Goal: Task Accomplishment & Management: Manage account settings

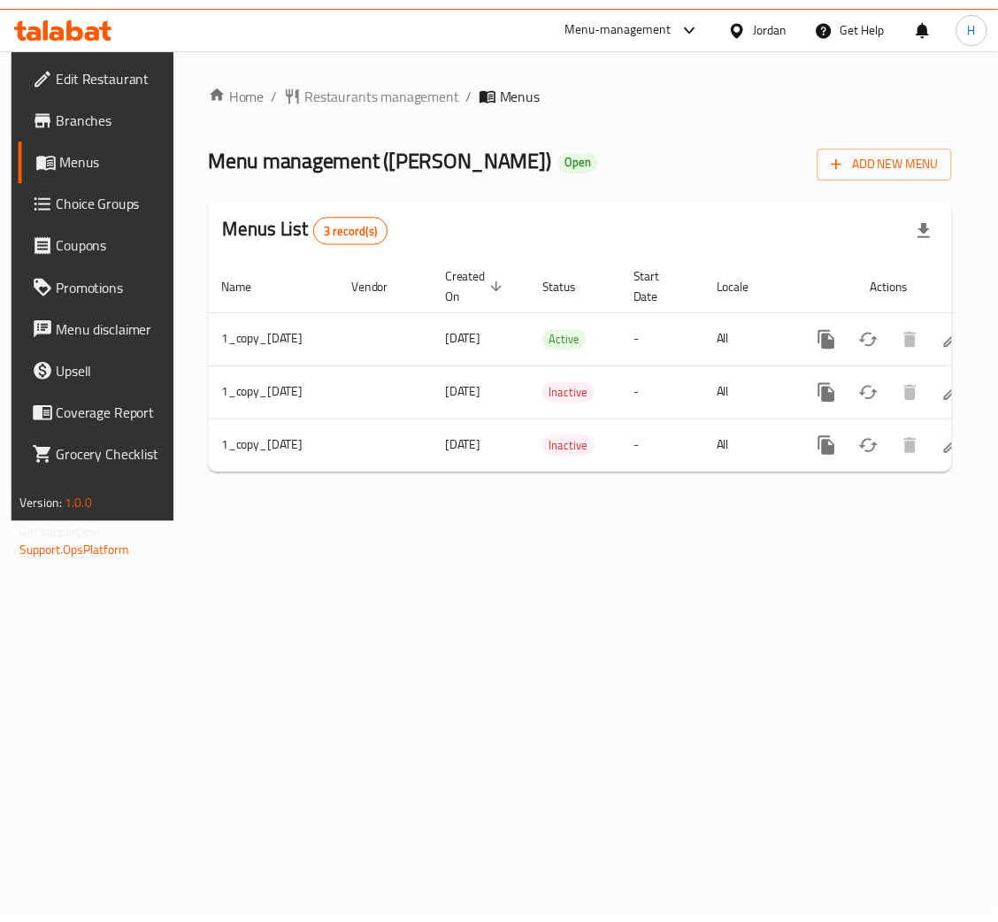
scroll to position [0, 115]
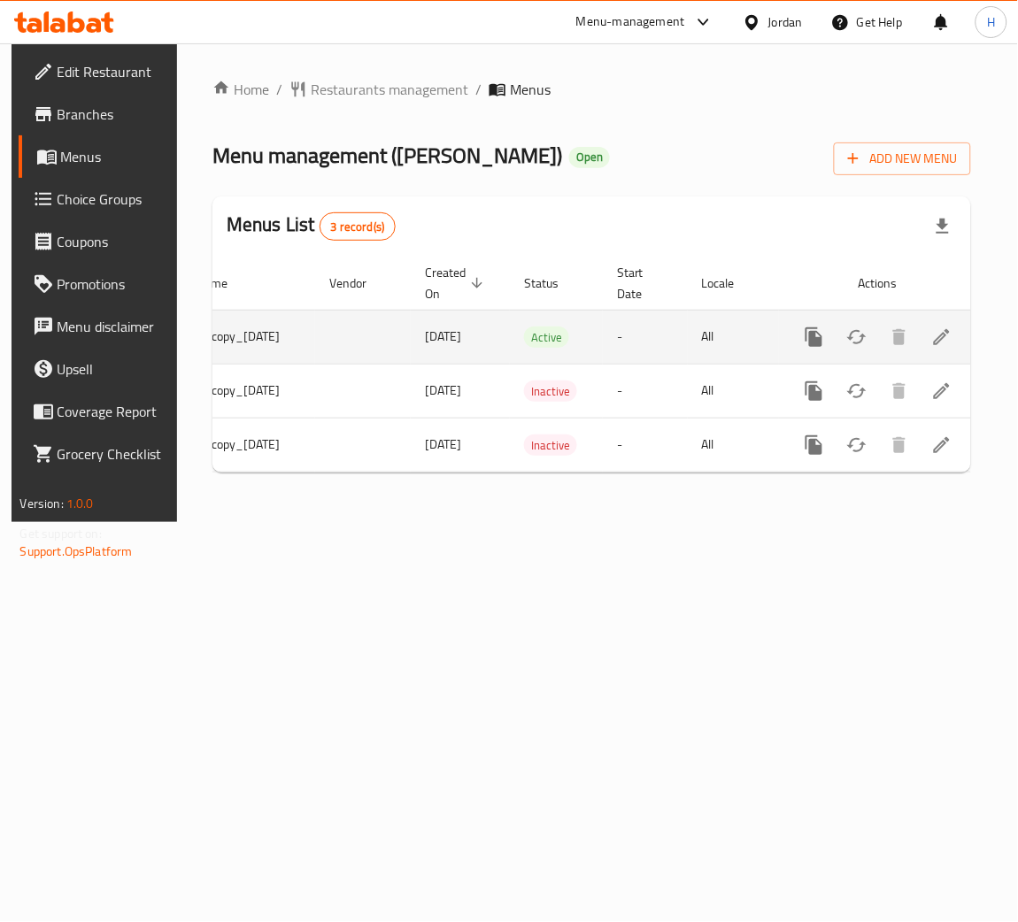
click at [947, 335] on icon "enhanced table" at bounding box center [941, 337] width 21 height 21
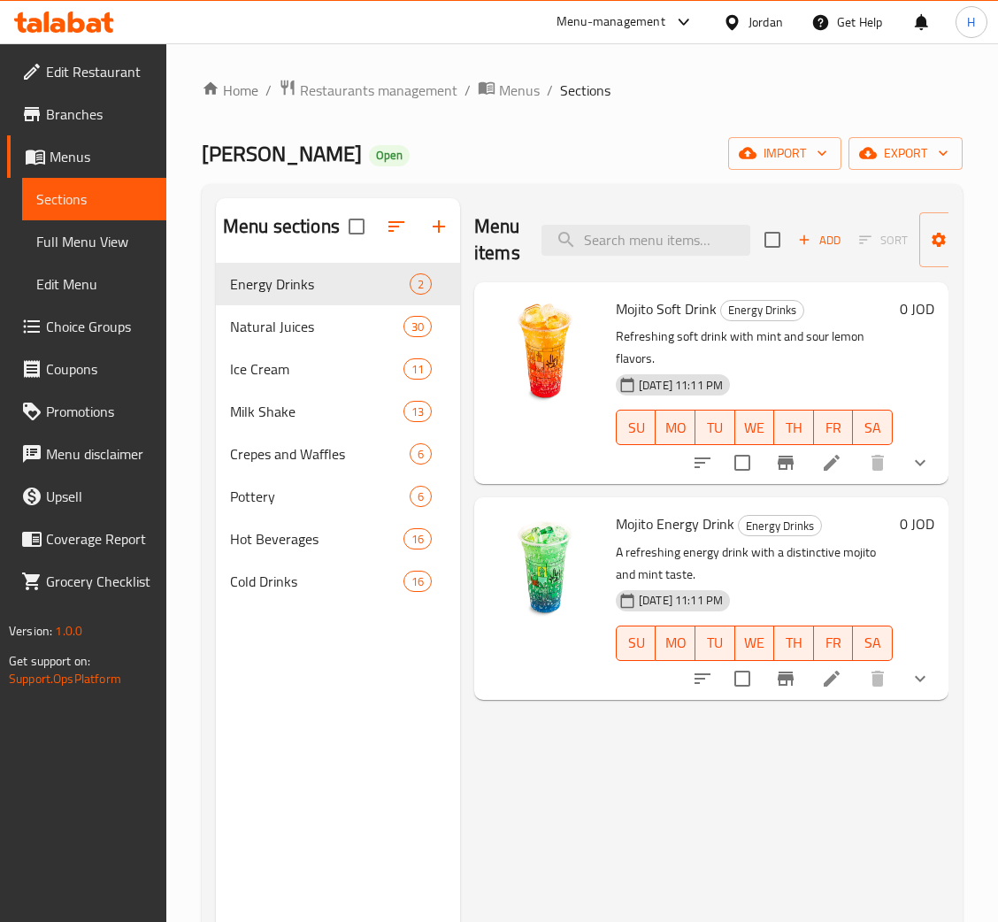
click at [624, 221] on div "Menu items Add Sort Manage items" at bounding box center [711, 240] width 474 height 84
click at [617, 227] on input "search" at bounding box center [646, 240] width 209 height 31
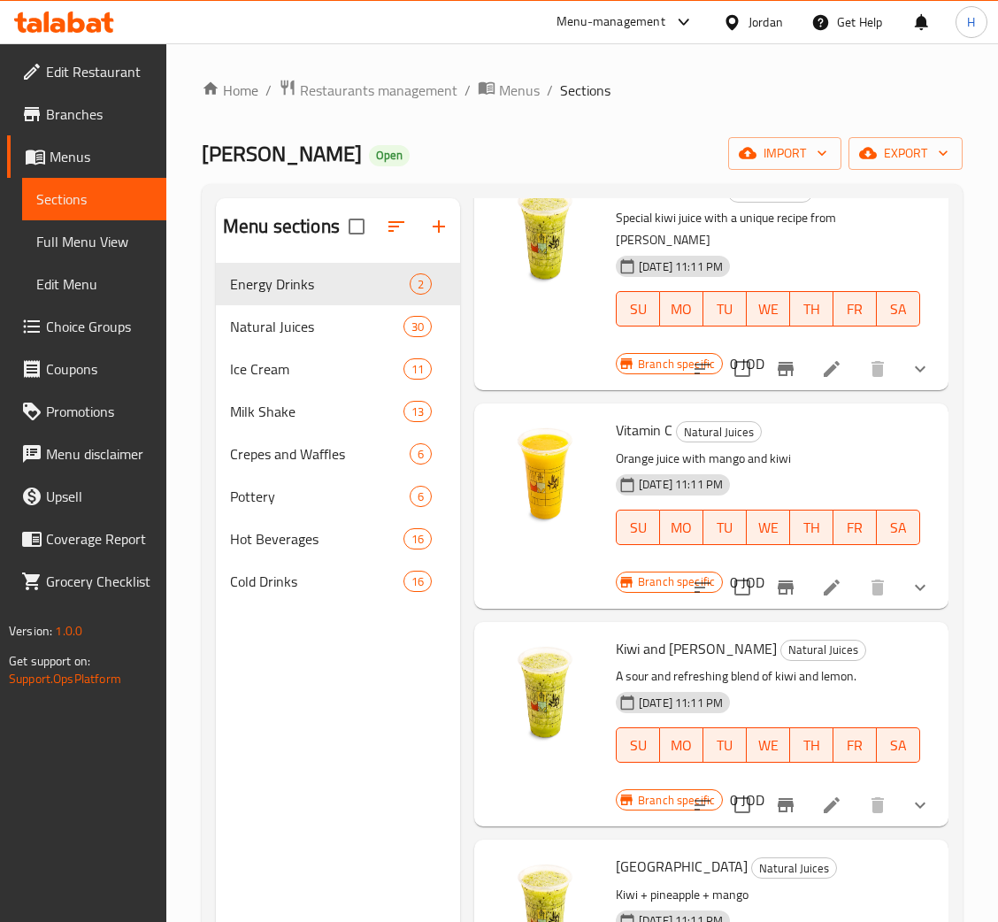
scroll to position [280, 0]
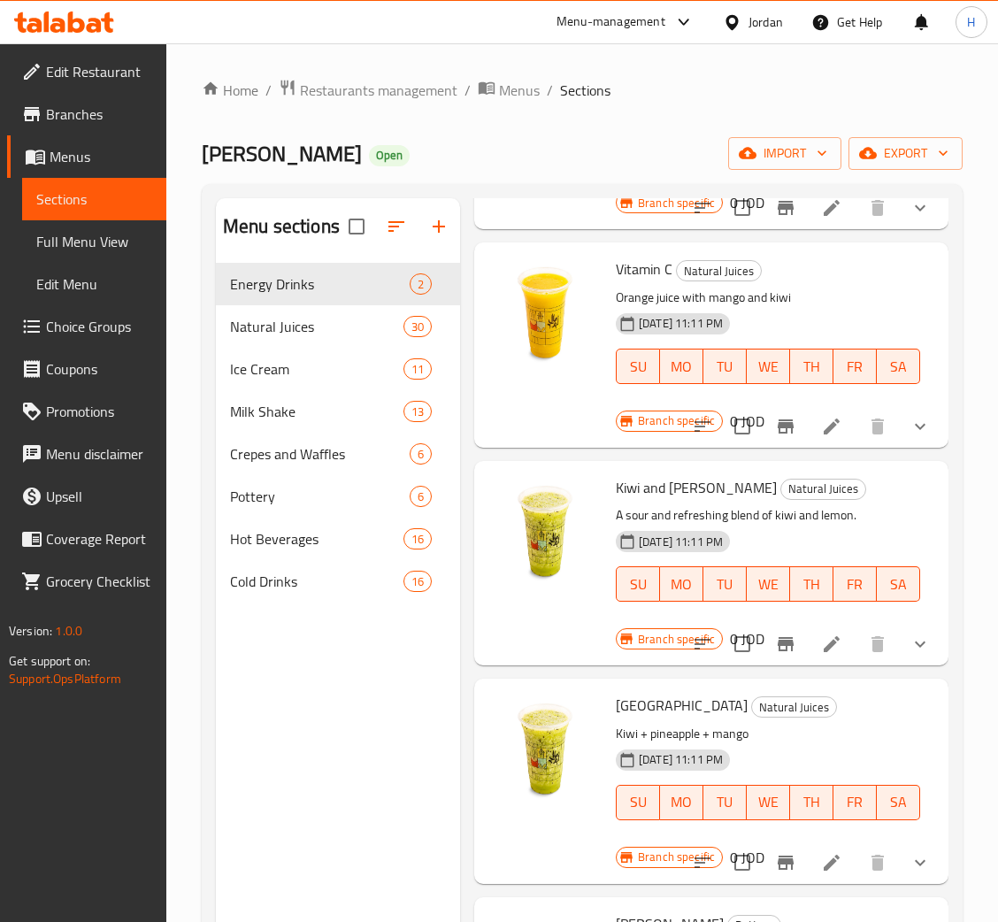
type input "kiwi"
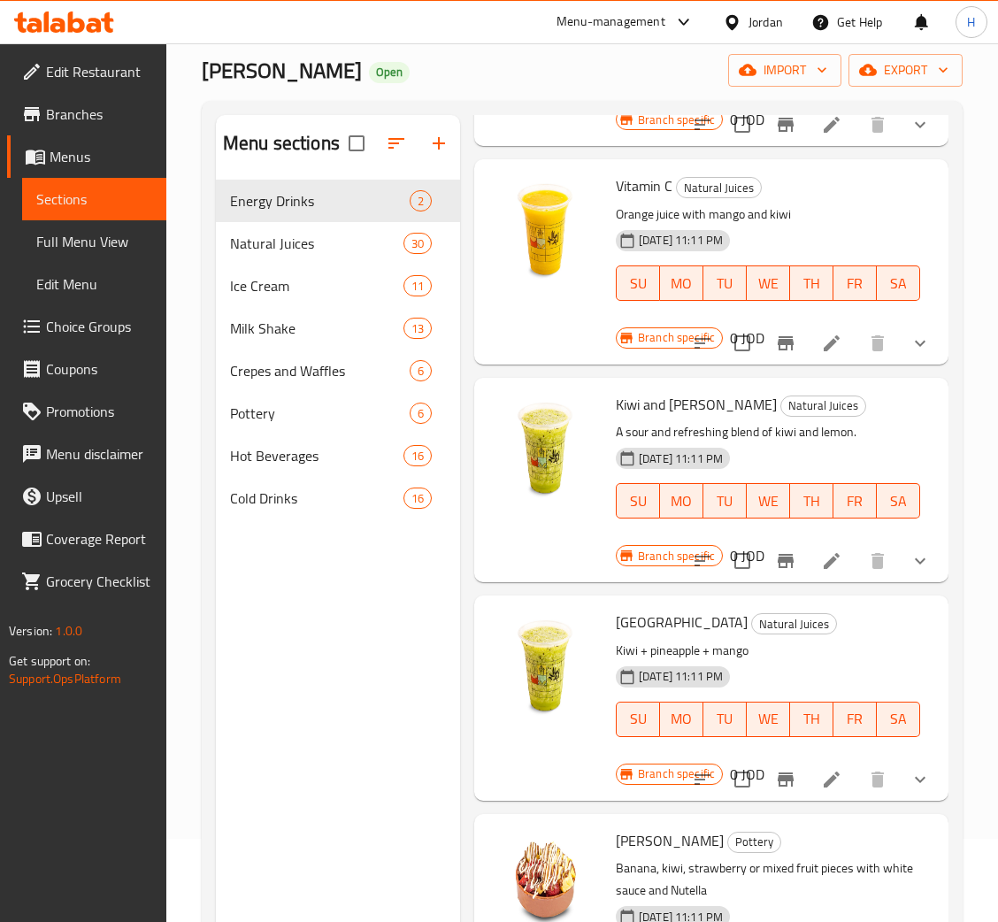
scroll to position [133, 0]
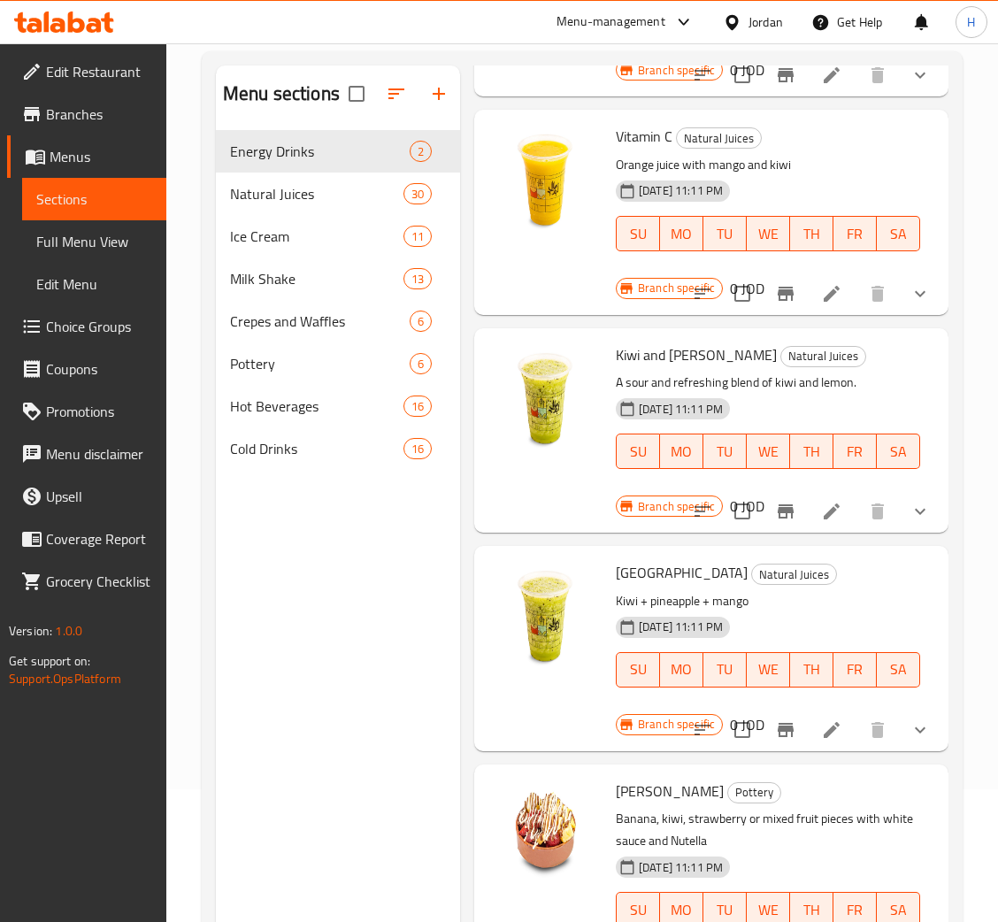
click at [899, 490] on button "show more" at bounding box center [920, 511] width 42 height 42
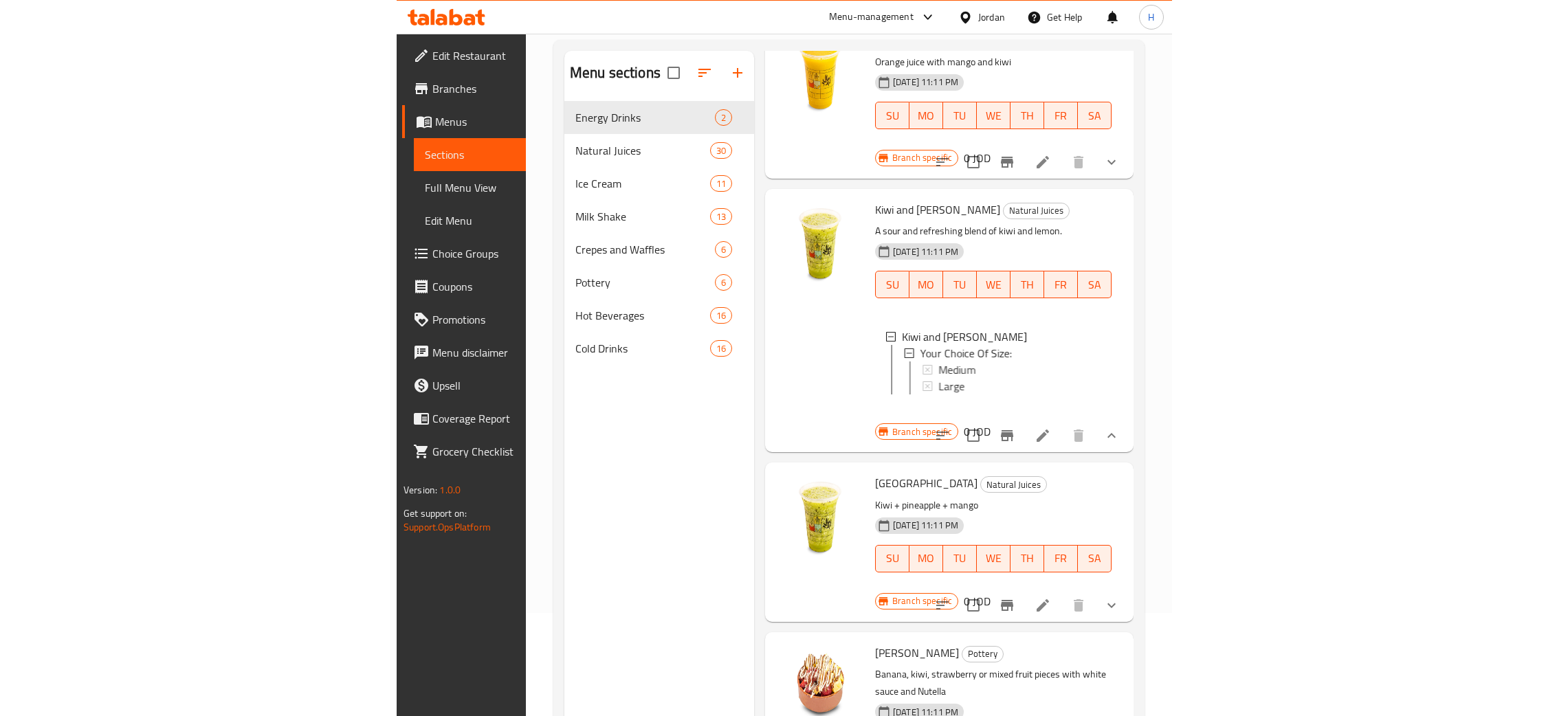
scroll to position [320, 0]
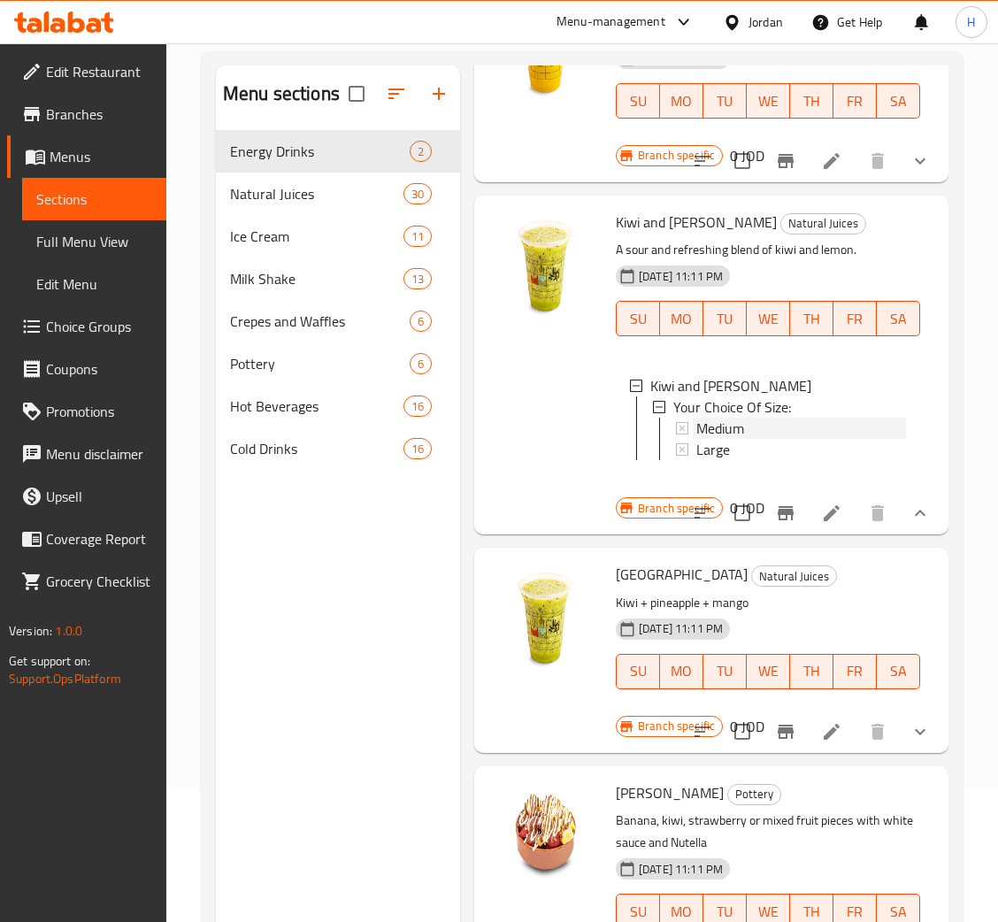
click at [739, 418] on span "Medium" at bounding box center [720, 428] width 48 height 21
click at [741, 439] on div "Large" at bounding box center [801, 449] width 210 height 21
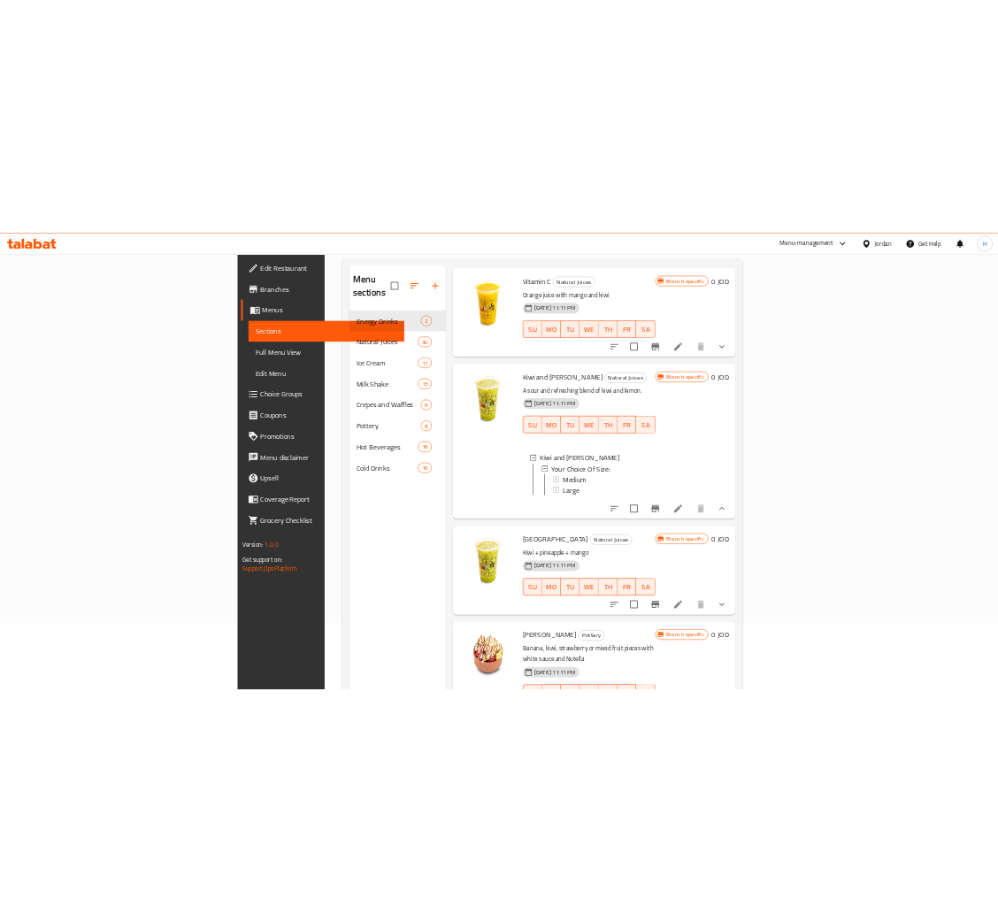
scroll to position [242, 0]
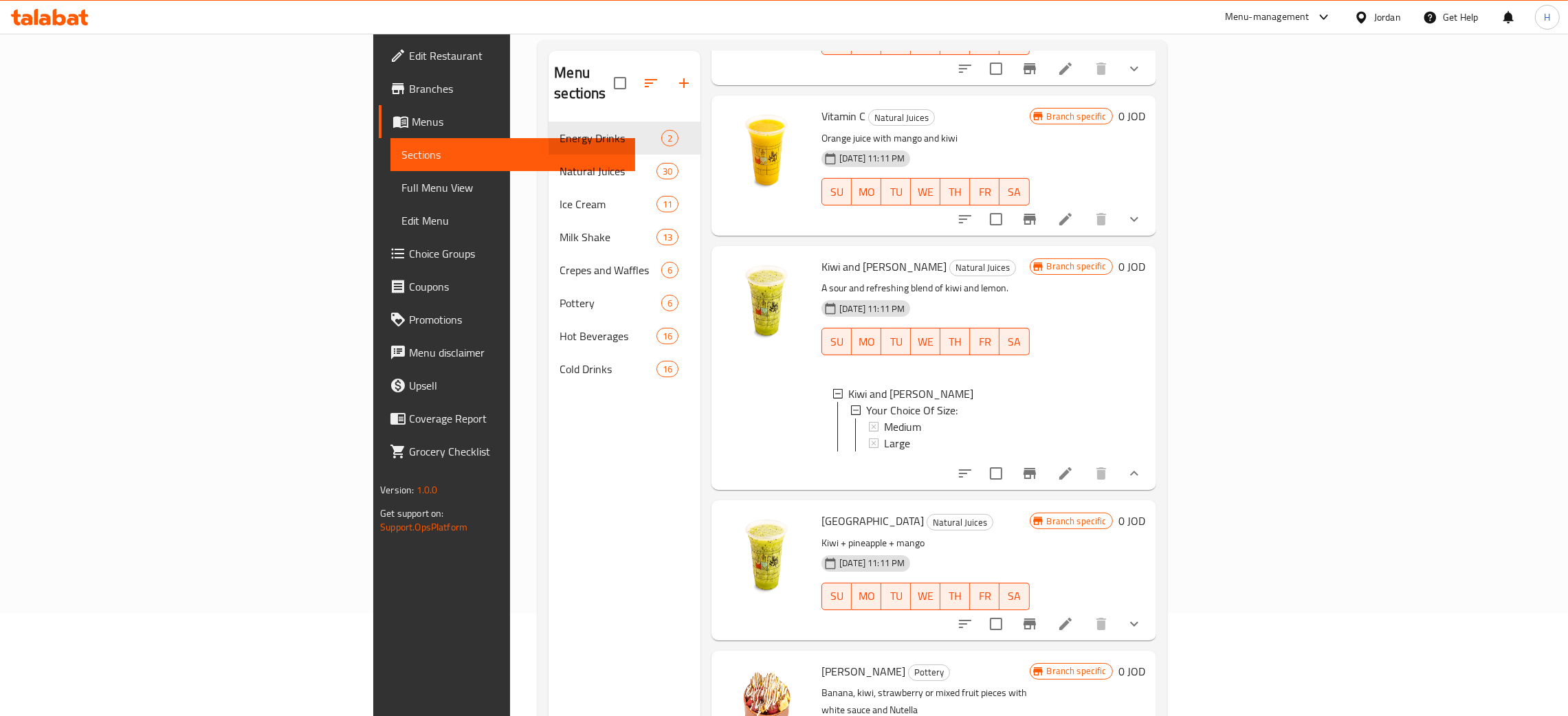
click at [570, 680] on div "Menu sections Energy Drinks 2 Natural Juices 30 Ice Cream 11 Milk Shake 13 Crep…" at bounding box center [624, 408] width 152 height 716
click at [548, 463] on div "Menu sections Energy Drinks 2 Natural Juices 30 Ice Cream 11 Milk Shake 13 Crep…" at bounding box center [624, 408] width 152 height 716
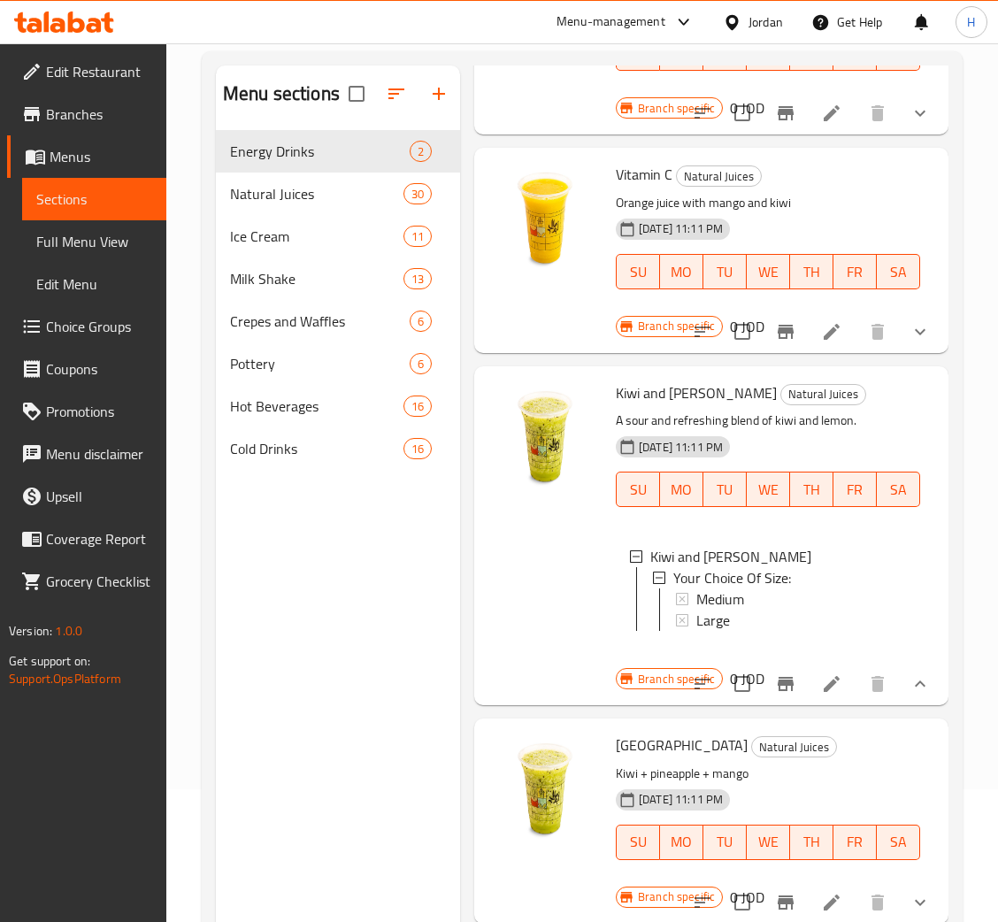
click at [39, 29] on icon at bounding box center [34, 25] width 15 height 15
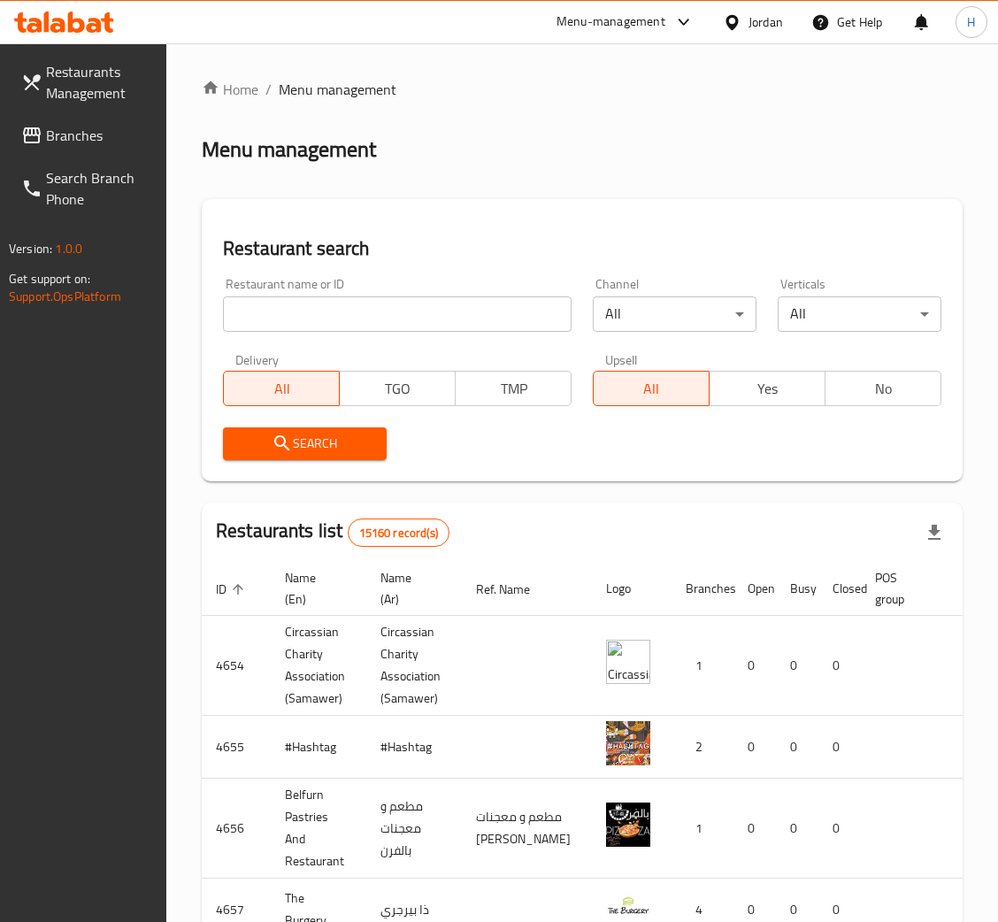
click at [59, 143] on span "Branches" at bounding box center [99, 135] width 106 height 21
